Goal: Task Accomplishment & Management: Complete application form

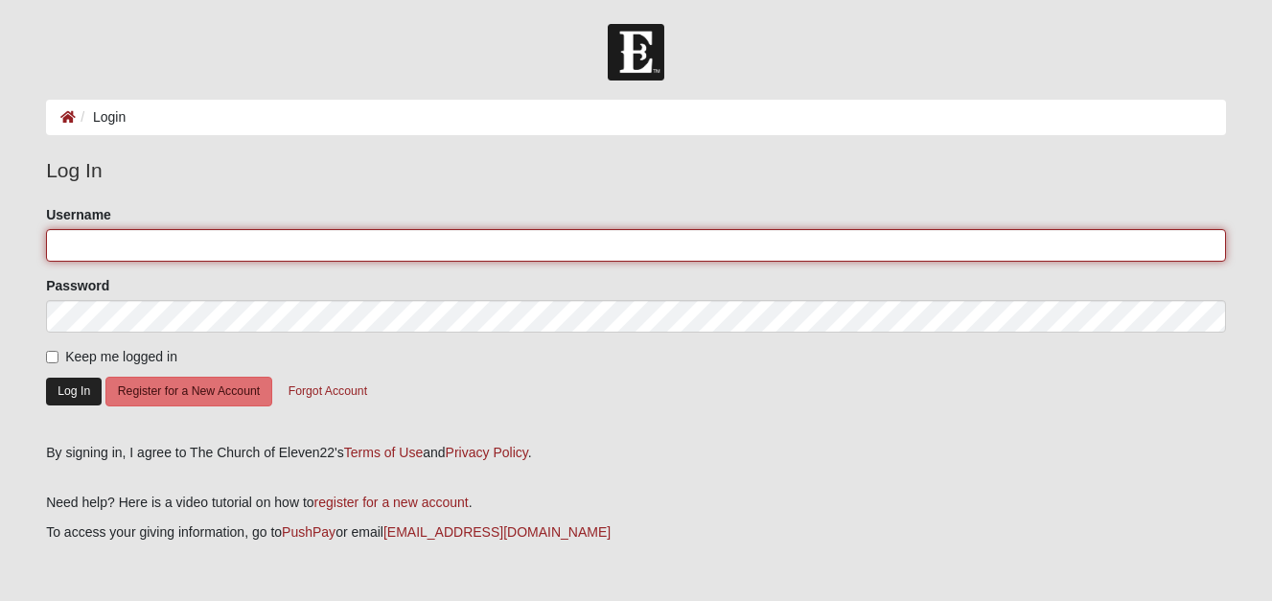
type input "MWinters"
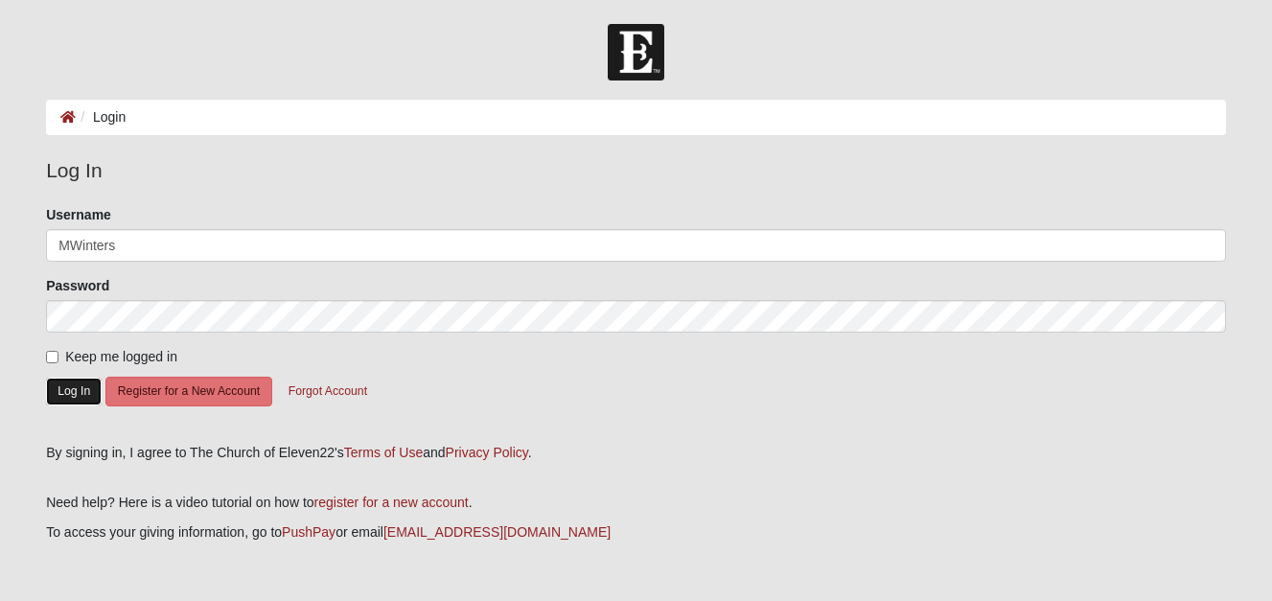
click at [77, 401] on button "Log In" at bounding box center [74, 392] width 56 height 28
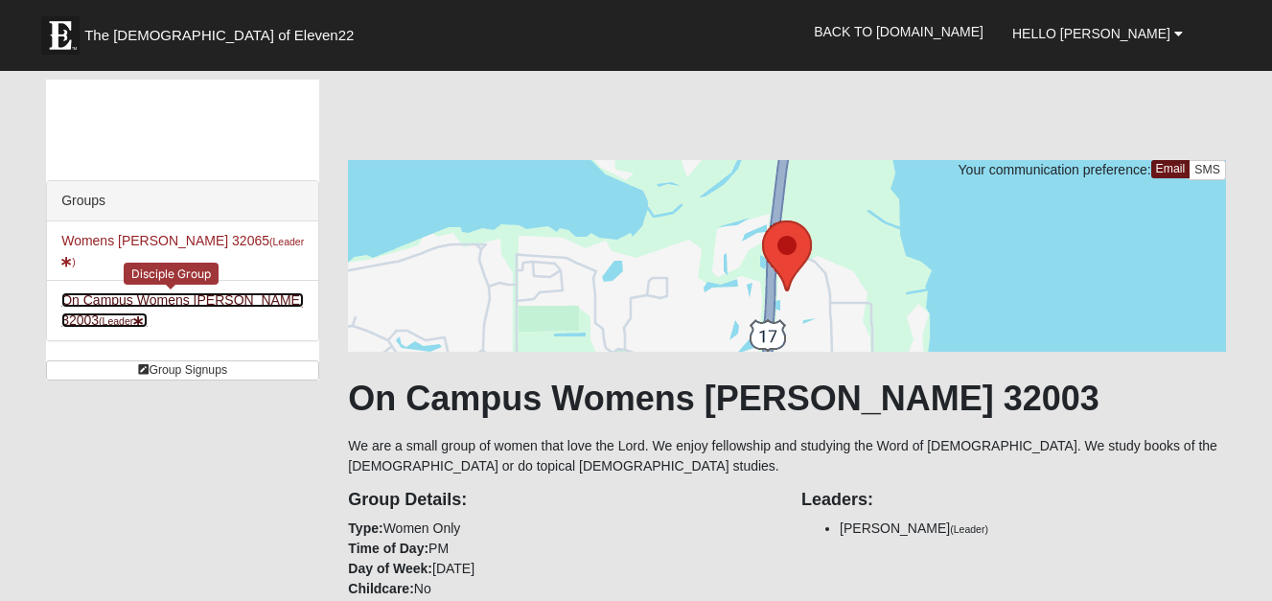
click at [213, 292] on link "On Campus Womens [PERSON_NAME] 32003 (Leader )" at bounding box center [182, 309] width 243 height 35
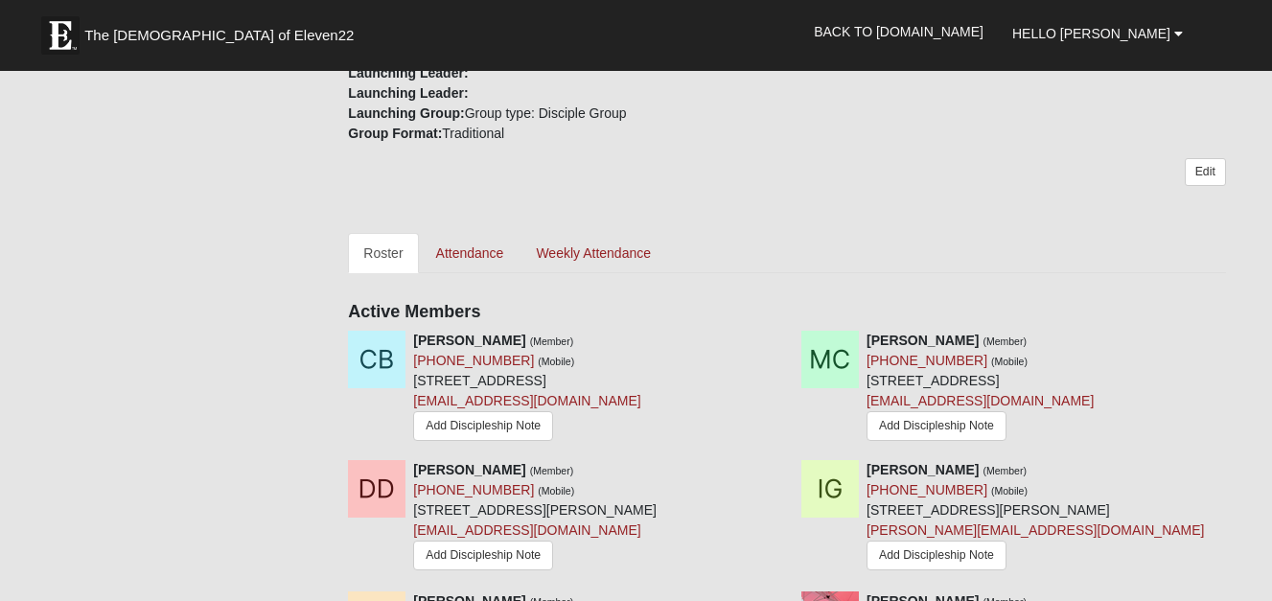
scroll to position [600, 0]
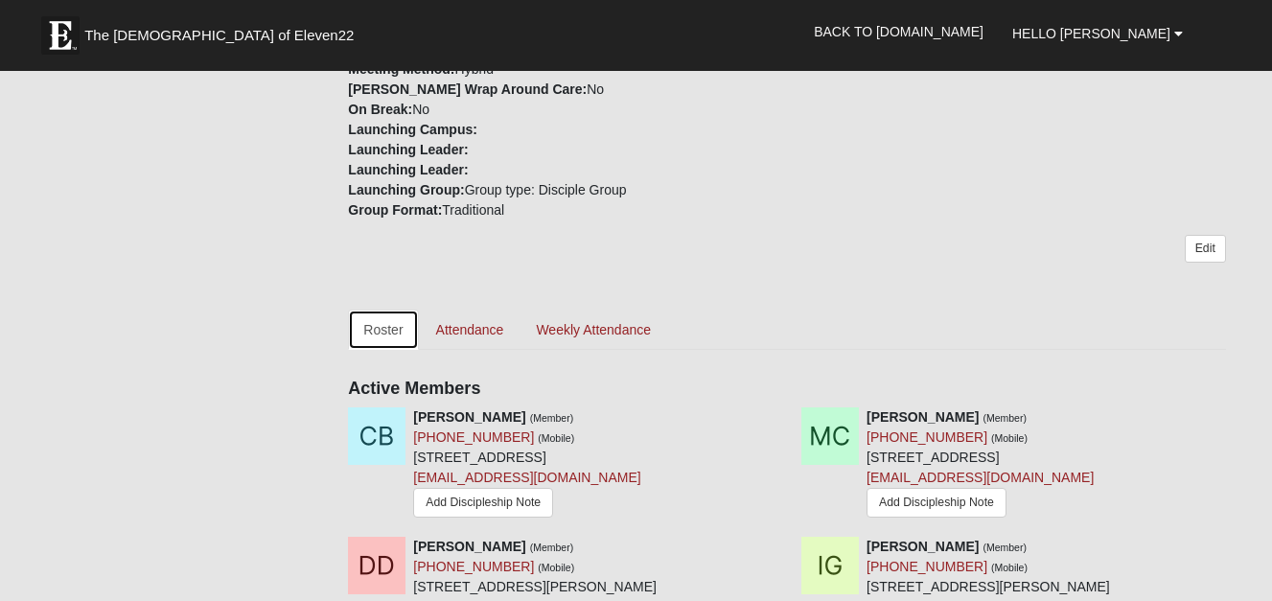
click at [387, 327] on link "Roster" at bounding box center [383, 330] width 70 height 40
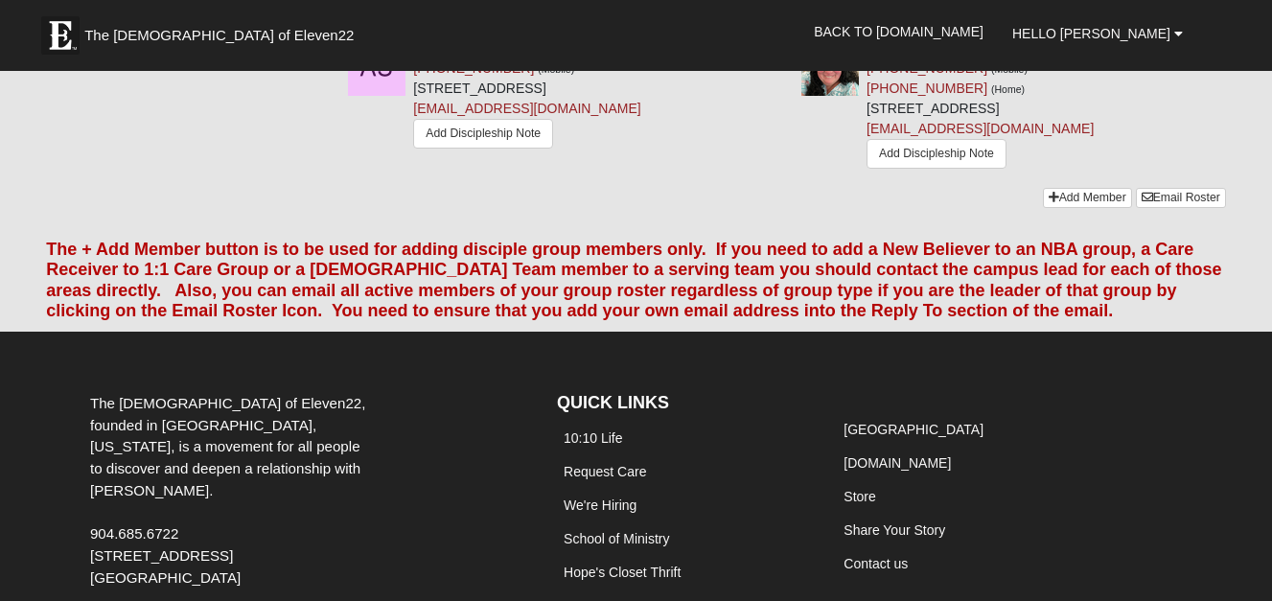
scroll to position [1687, 0]
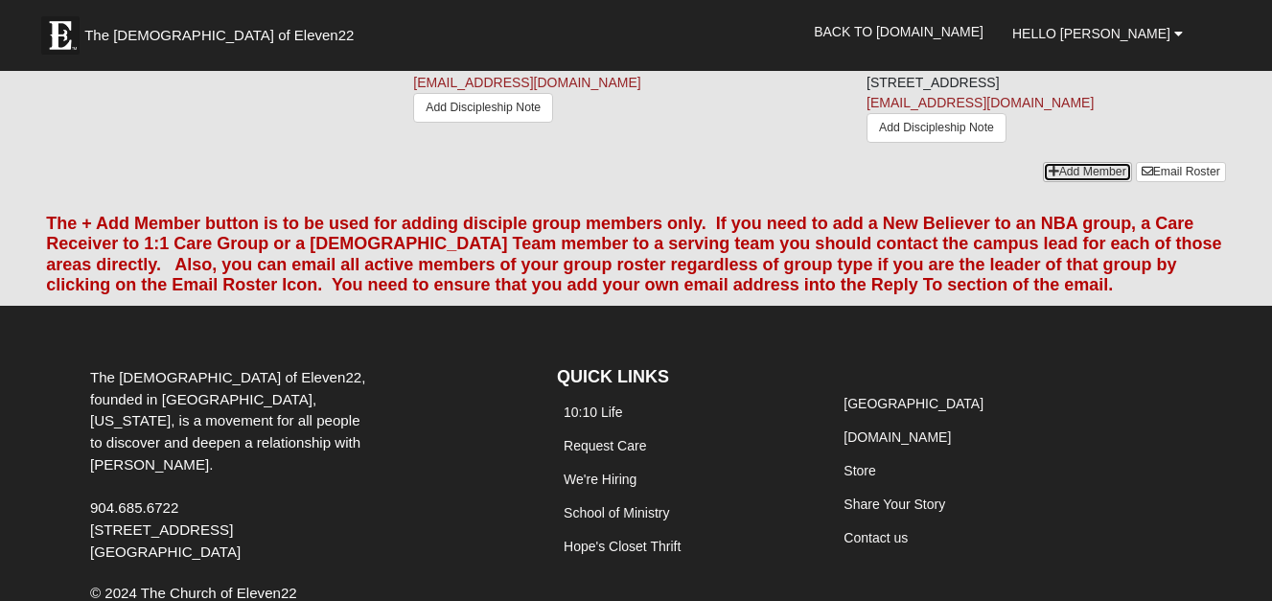
click at [1080, 177] on link "Add Member" at bounding box center [1087, 172] width 89 height 20
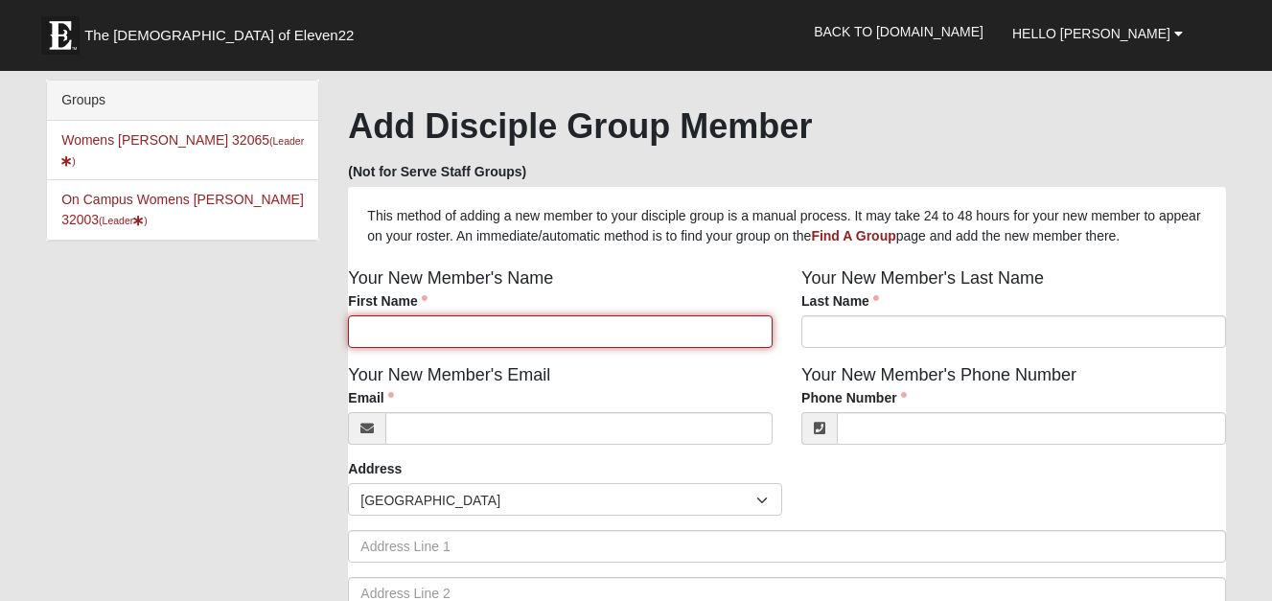
click at [440, 337] on input "First Name" at bounding box center [560, 331] width 425 height 33
type input "Darlene"
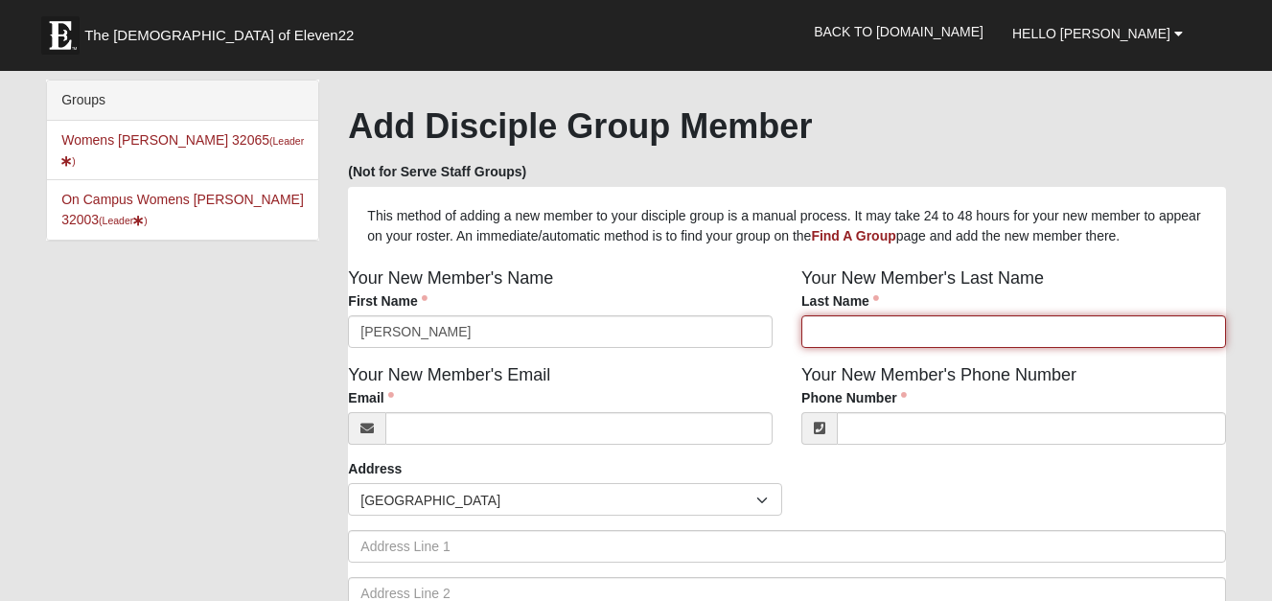
click at [850, 337] on input "Last Name" at bounding box center [1013, 331] width 425 height 33
type input "Fiore"
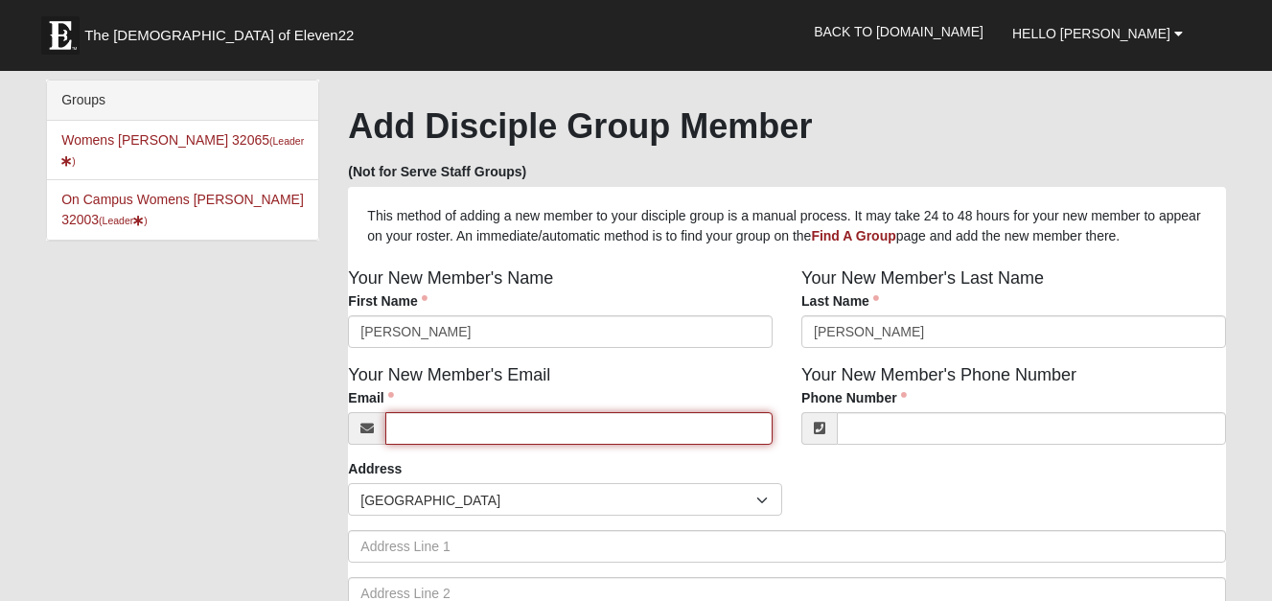
click at [434, 434] on input "Email" at bounding box center [578, 428] width 387 height 33
type input "darlenefiore1@gmail.com"
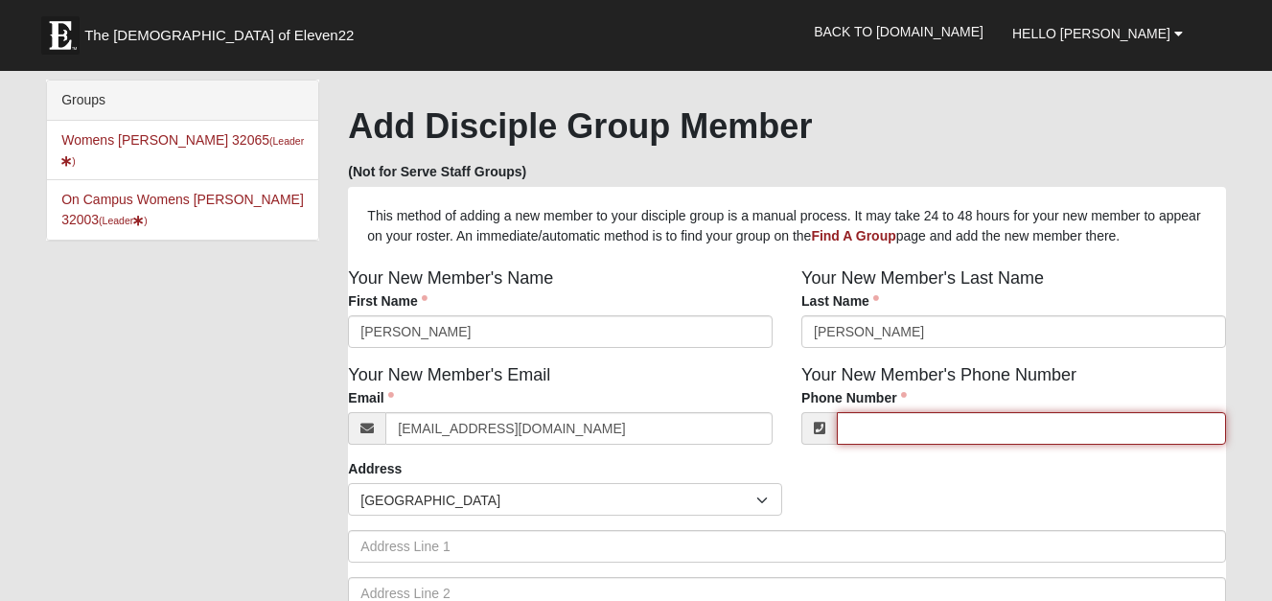
click at [852, 437] on input "Phone Number" at bounding box center [1031, 428] width 389 height 33
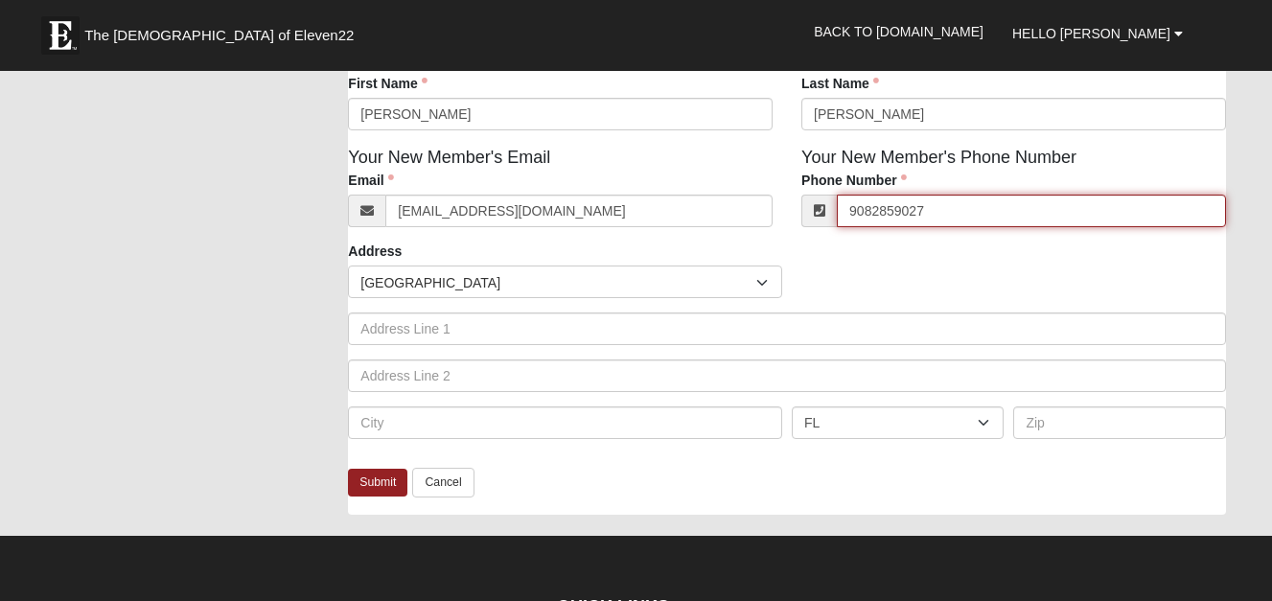
scroll to position [243, 0]
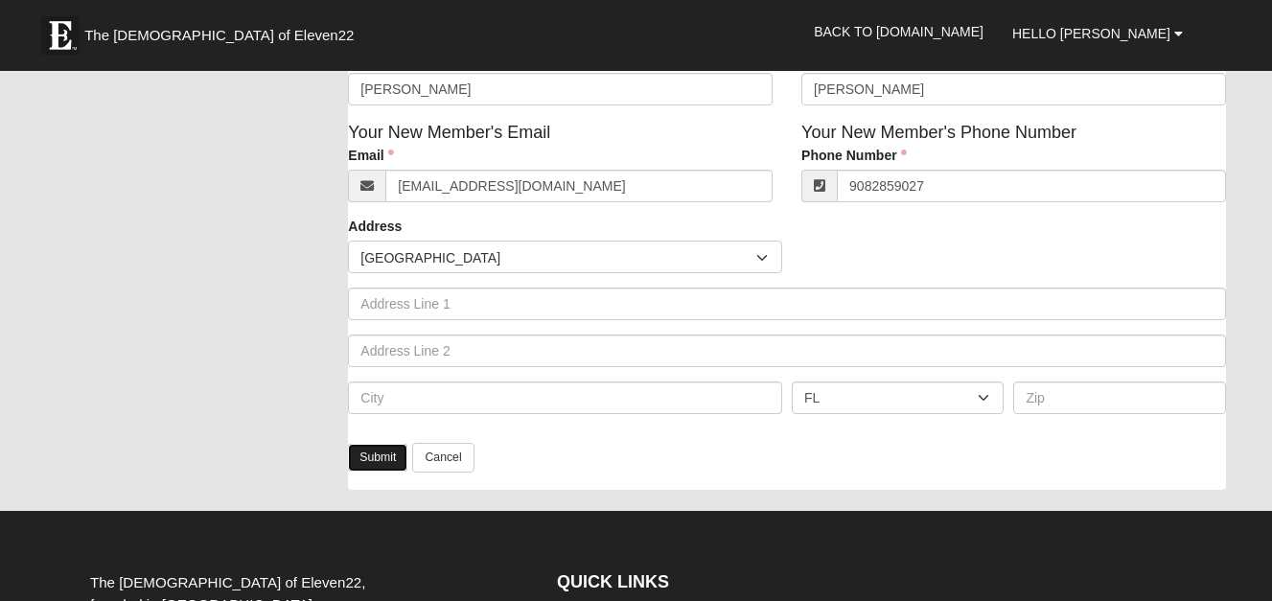
type input "(908) 285-9027"
click at [364, 459] on link "Submit" at bounding box center [377, 458] width 59 height 28
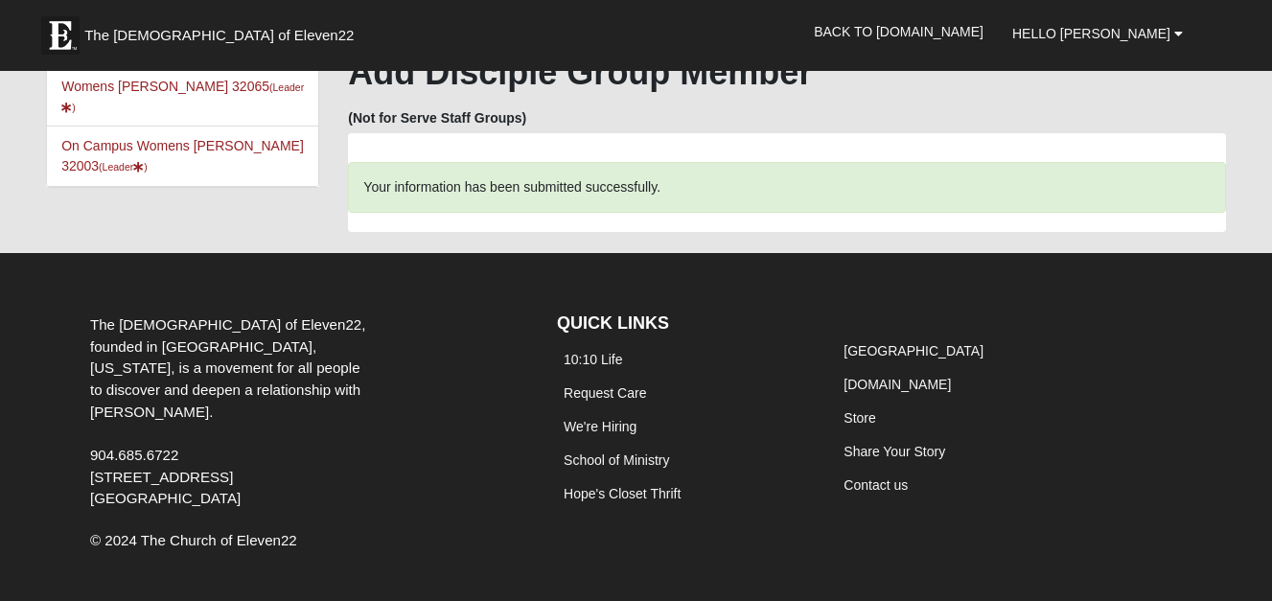
scroll to position [0, 0]
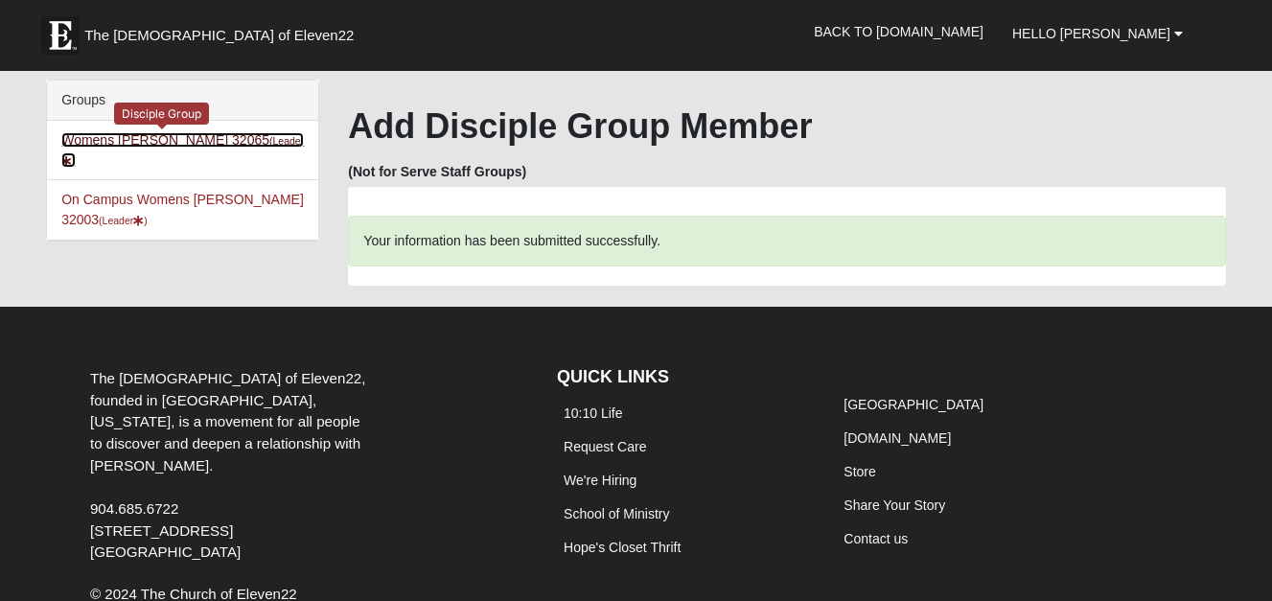
click at [89, 142] on link "Womens Winters 32065 (Leader )" at bounding box center [182, 149] width 243 height 35
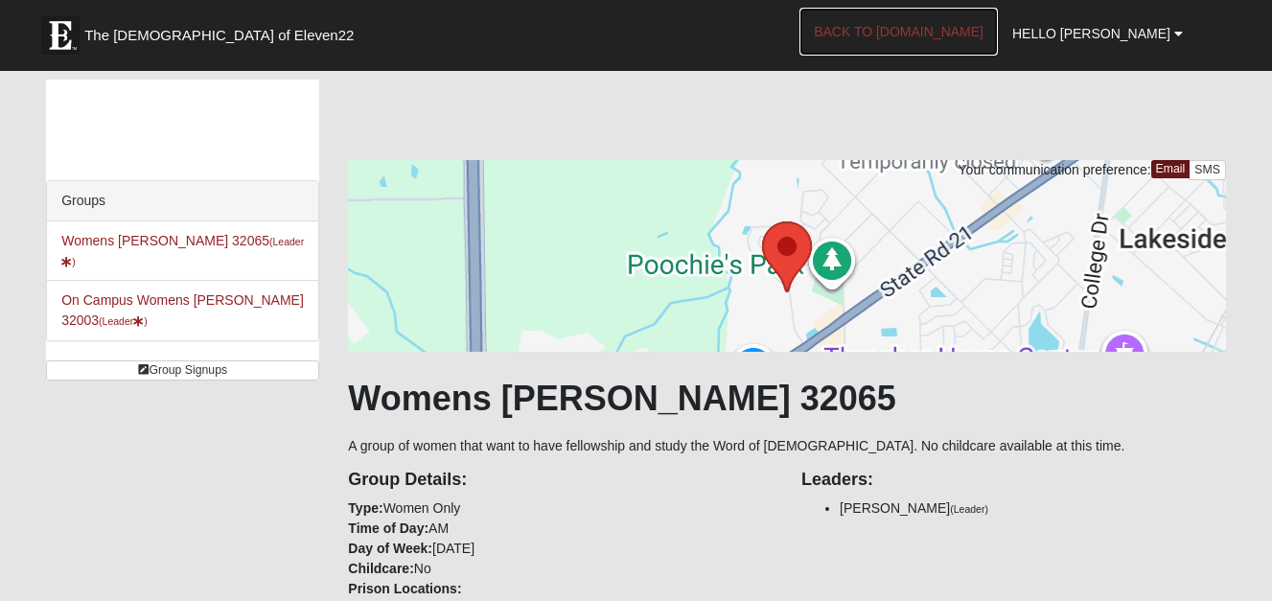
click at [949, 40] on link "Back to [DOMAIN_NAME]" at bounding box center [899, 32] width 198 height 48
